Goal: Navigation & Orientation: Understand site structure

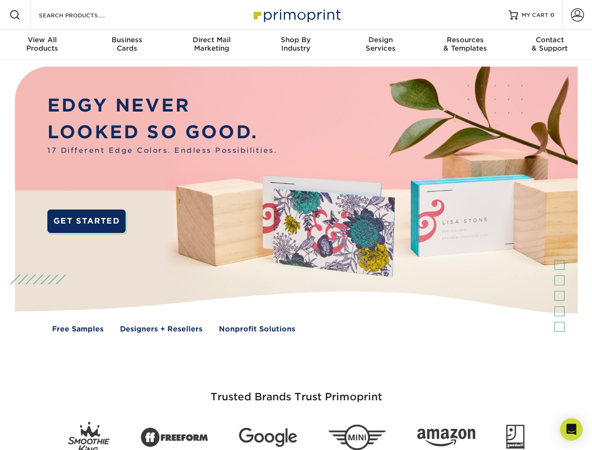
click at [296, 225] on img at bounding box center [296, 206] width 586 height 293
click at [15, 15] on span at bounding box center [14, 14] width 11 height 11
click at [577, 15] on span at bounding box center [577, 14] width 13 height 13
click at [42, 45] on div "View All Products" at bounding box center [42, 44] width 84 height 17
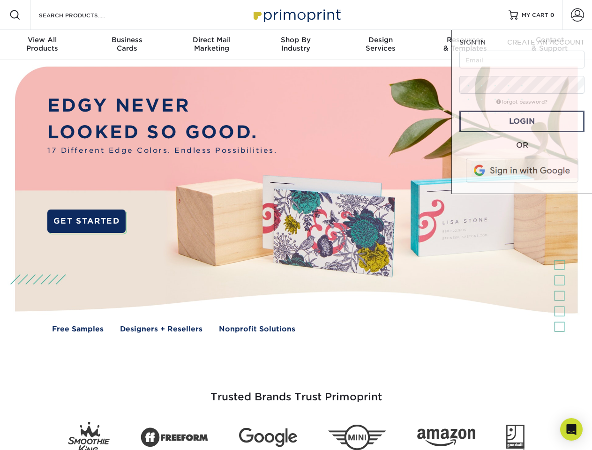
click at [127, 45] on div "Business Cards" at bounding box center [126, 44] width 84 height 17
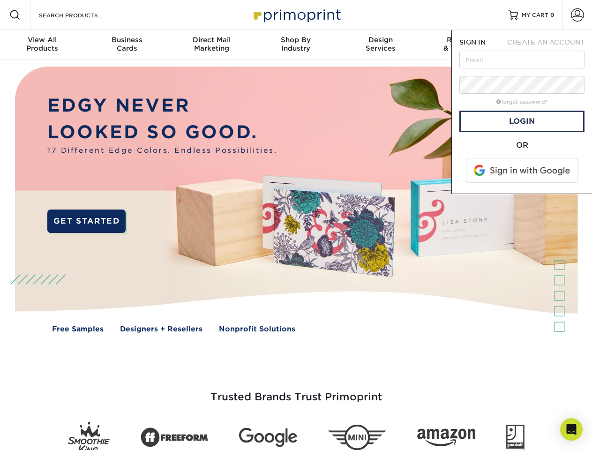
click at [211, 45] on div "Direct Mail Marketing" at bounding box center [211, 44] width 84 height 17
click at [296, 45] on div "Shop By Industry" at bounding box center [296, 44] width 84 height 17
click at [381, 45] on div "Design Services" at bounding box center [381, 44] width 84 height 17
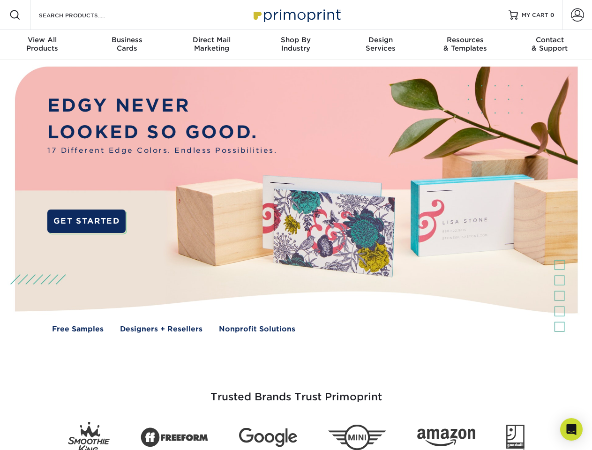
click at [465, 45] on span "SIGN IN" at bounding box center [473, 42] width 26 height 8
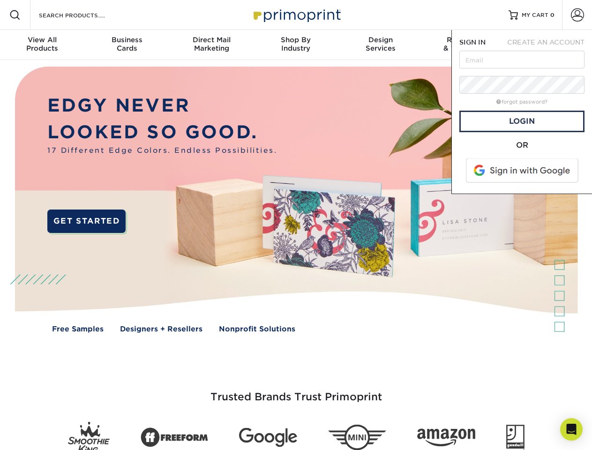
click at [550, 45] on div "Contact & Support" at bounding box center [550, 44] width 84 height 17
